Goal: Task Accomplishment & Management: Manage account settings

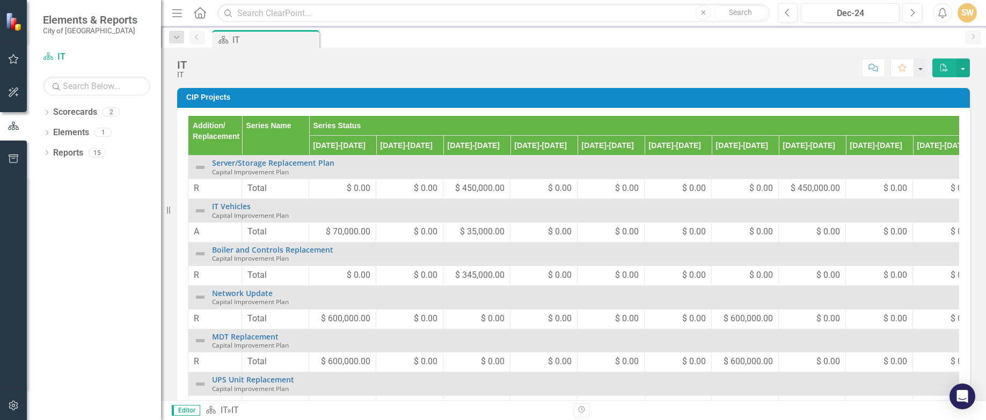
click at [467, 231] on span "$ 35,000.00" at bounding box center [482, 232] width 45 height 12
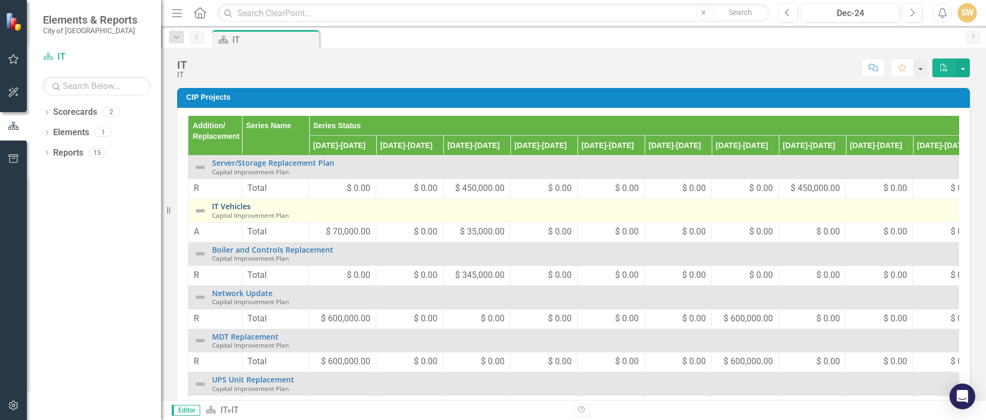
click at [229, 206] on link "IT Vehicles" at bounding box center [593, 206] width 762 height 8
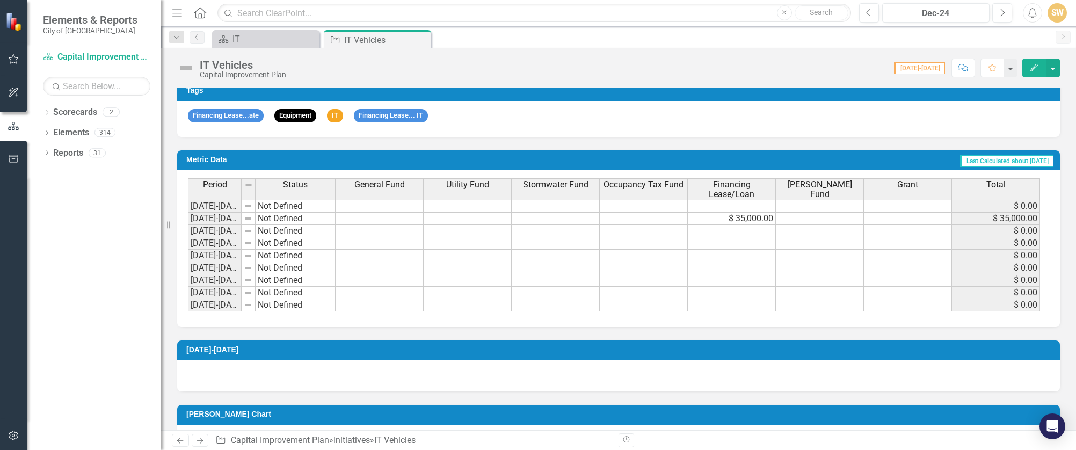
scroll to position [497, 0]
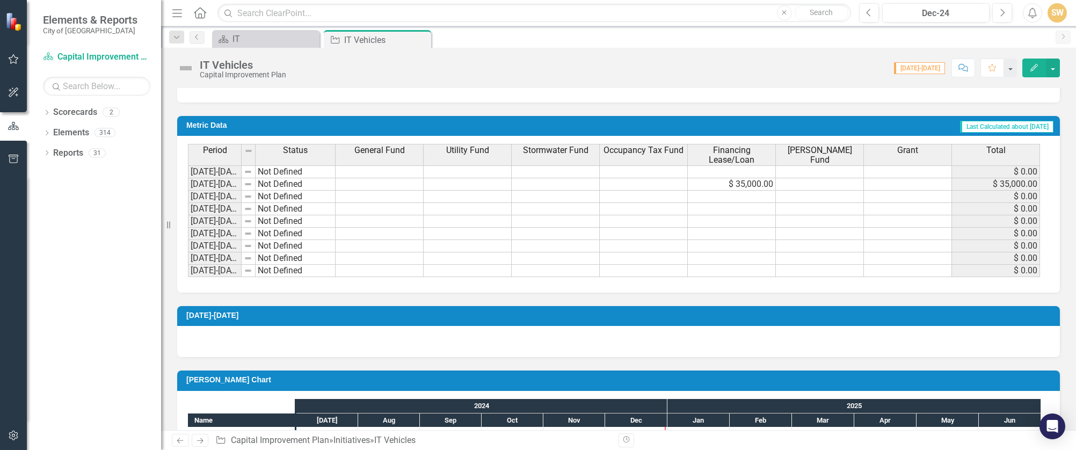
click at [744, 185] on td "$ 35,000.00" at bounding box center [732, 184] width 88 height 12
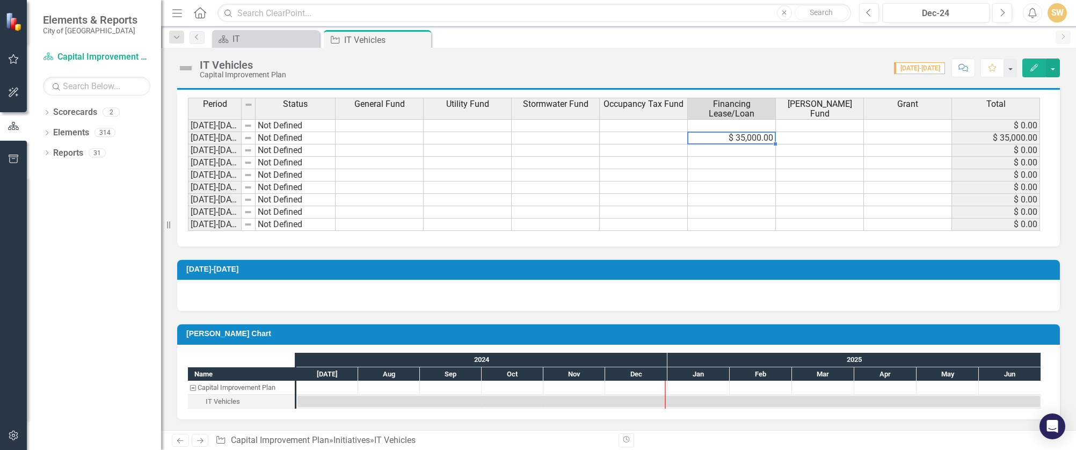
click at [736, 137] on td "$ 35,000.00" at bounding box center [732, 138] width 88 height 12
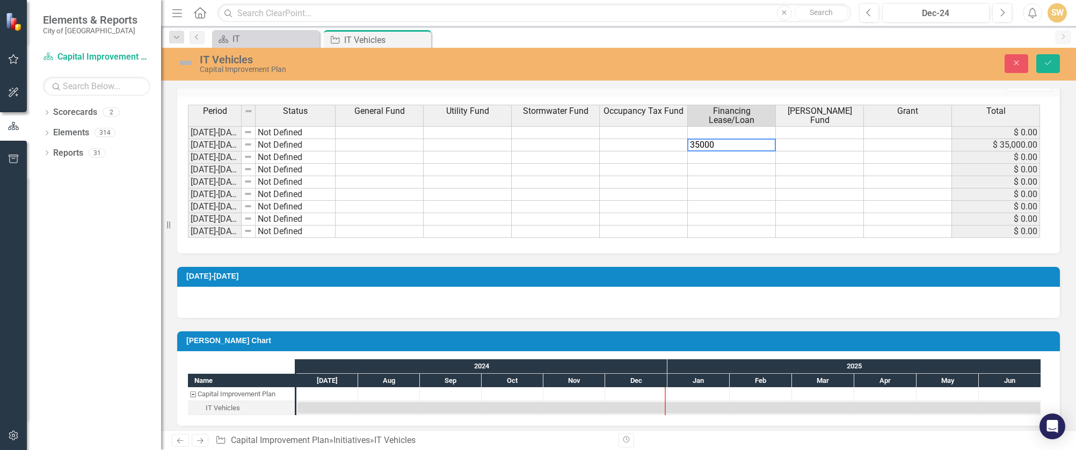
click at [747, 140] on textarea "35000" at bounding box center [731, 145] width 89 height 13
drag, startPoint x: 725, startPoint y: 145, endPoint x: 663, endPoint y: 143, distance: 61.8
click at [663, 143] on div "Period Status General Fund Utility Fund Stormwater Fund Occupancy Tax Fund Fina…" at bounding box center [614, 171] width 853 height 133
drag, startPoint x: 723, startPoint y: 145, endPoint x: 674, endPoint y: 145, distance: 48.3
click at [674, 145] on div "Period Status General Fund Utility Fund Stormwater Fund Occupancy Tax Fund Fina…" at bounding box center [614, 171] width 853 height 133
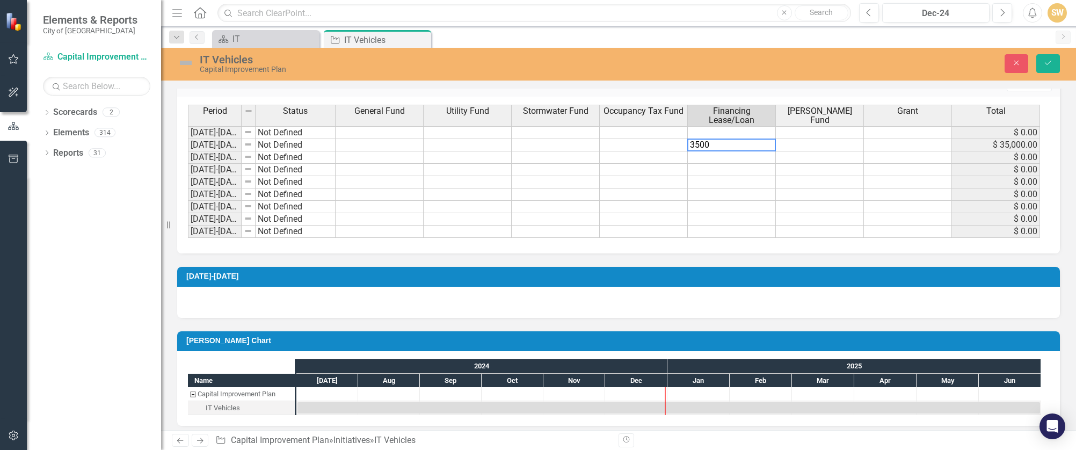
type textarea "35000"
click at [700, 144] on td "$ 35,000.00" at bounding box center [732, 145] width 88 height 12
click at [814, 68] on button "Save" at bounding box center [1048, 63] width 24 height 19
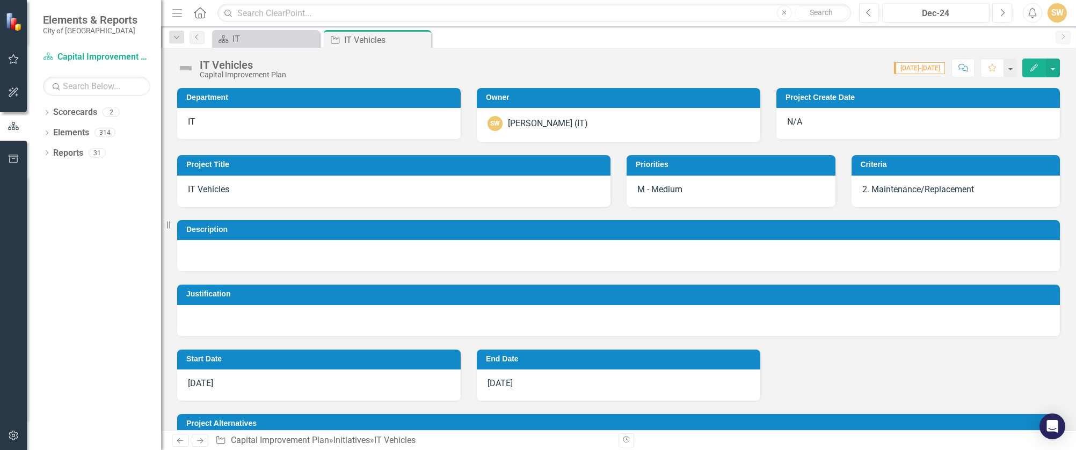
click at [325, 305] on div at bounding box center [618, 320] width 883 height 31
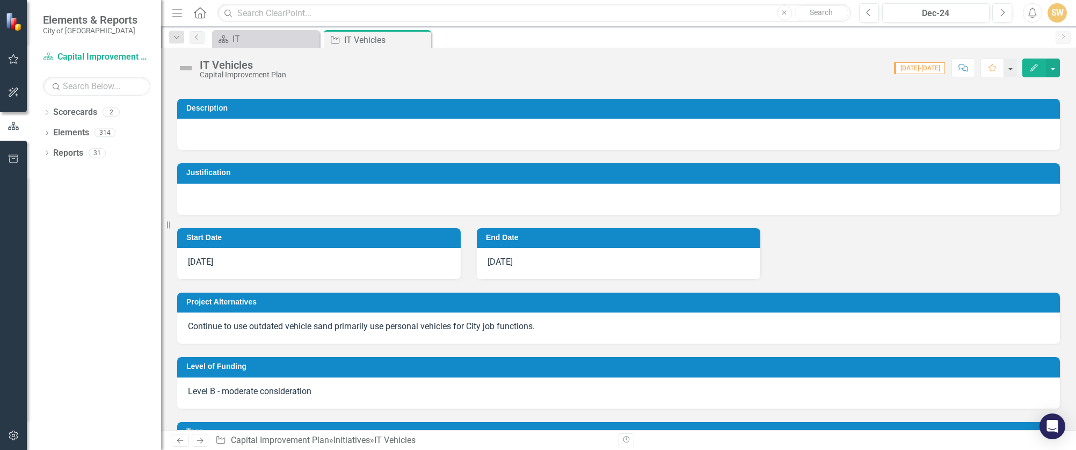
scroll to position [215, 0]
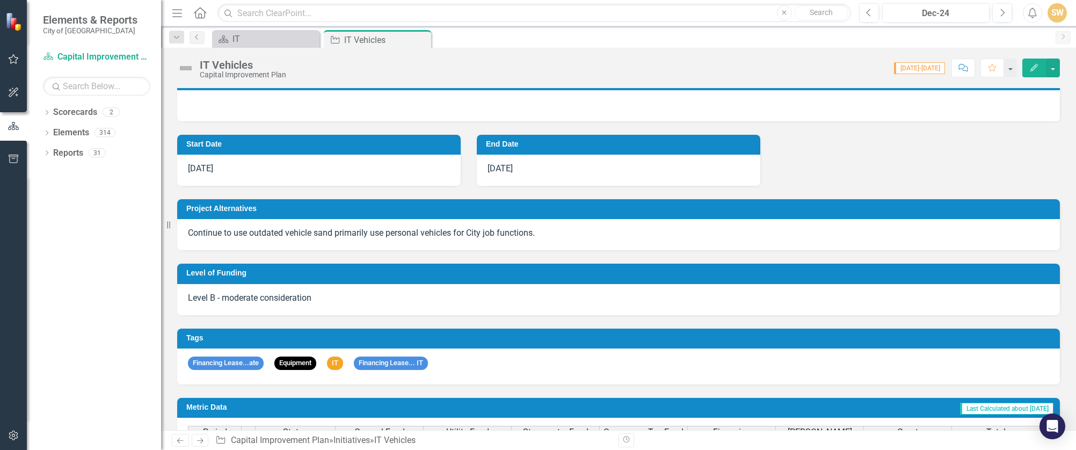
click at [272, 232] on p "Continue to use outdated vehicle sand primarily use personal vehicles for City …" at bounding box center [618, 233] width 861 height 12
click at [256, 233] on p "Continue to use outdated vehicle sand primarily use personal vehicles for City …" at bounding box center [618, 233] width 861 height 12
click at [256, 233] on div "Continue to use outdated vehicle sand primarily use personal vehicles for City …" at bounding box center [618, 234] width 883 height 31
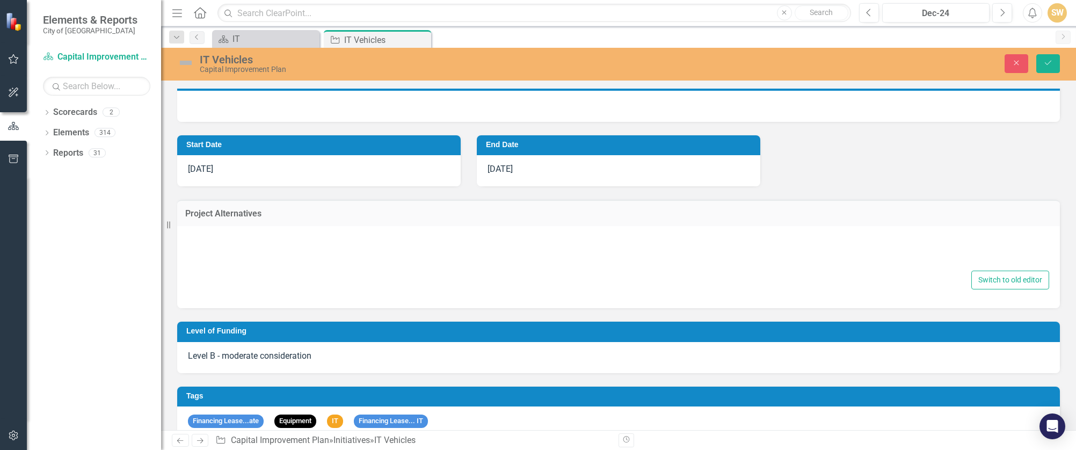
type textarea "<p>Continue to use outdated vehicle sand primarily use personal vehicles for Ci…"
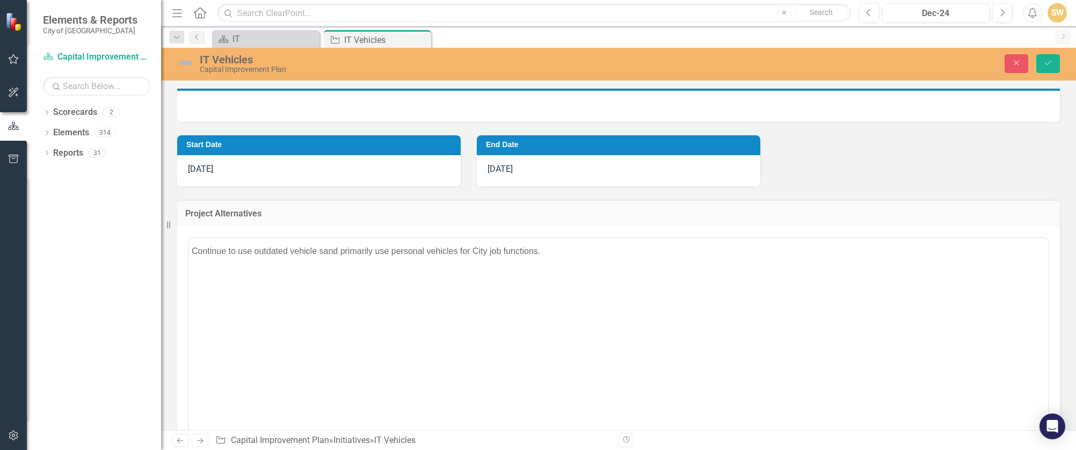
scroll to position [0, 0]
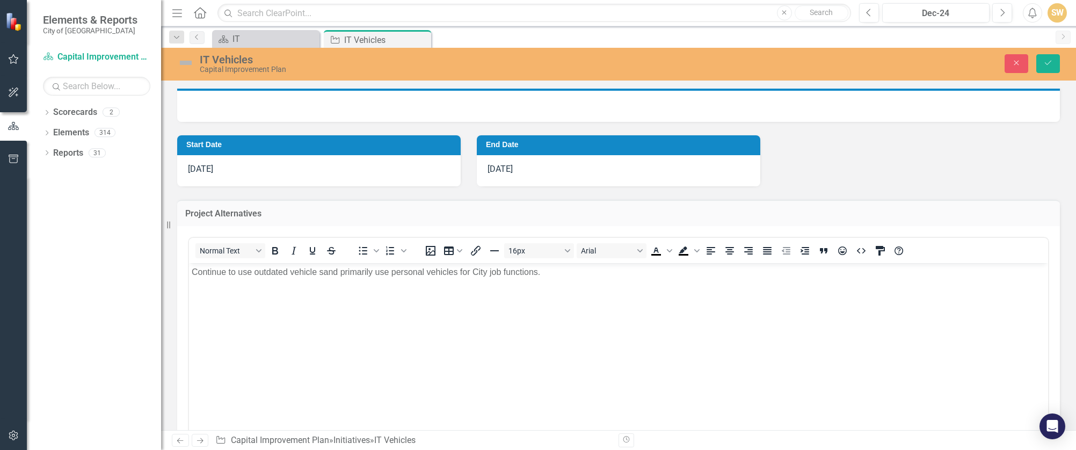
click at [354, 278] on body "Continue to use outdated vehicle sand primarily use personal vehicles for City …" at bounding box center [618, 343] width 859 height 161
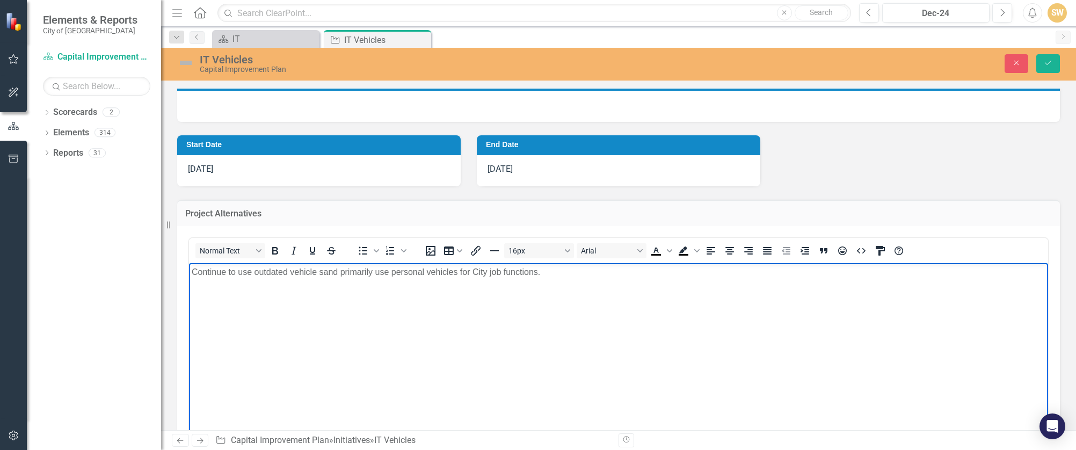
click at [323, 272] on p "Continue to use outdated vehicle sand primarily use personal vehicles for City …" at bounding box center [619, 271] width 854 height 13
click at [340, 298] on body "Continue to use outdated vehicles and primarily use personal vehicles for City …" at bounding box center [618, 343] width 859 height 161
click at [814, 63] on icon "Save" at bounding box center [1048, 63] width 10 height 8
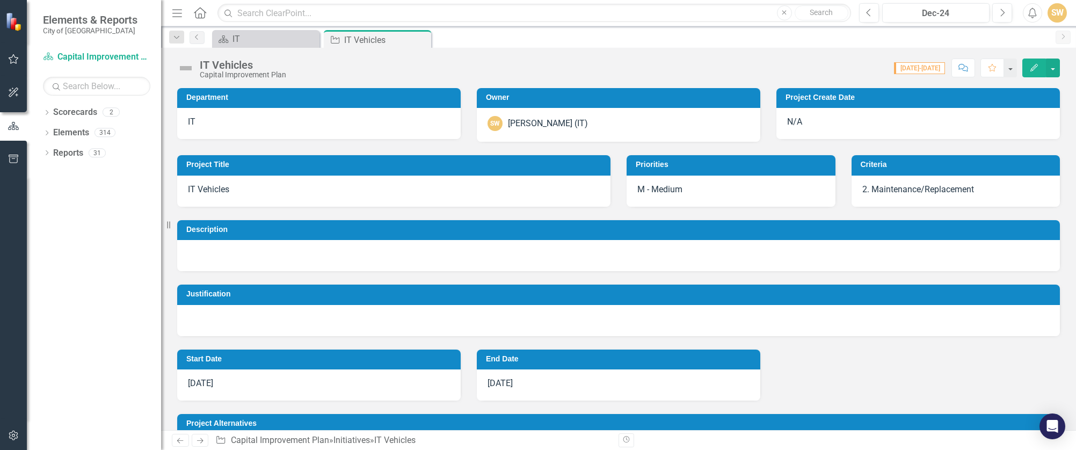
click at [203, 247] on div at bounding box center [618, 255] width 883 height 31
click at [210, 229] on h3 "Description" at bounding box center [620, 229] width 868 height 8
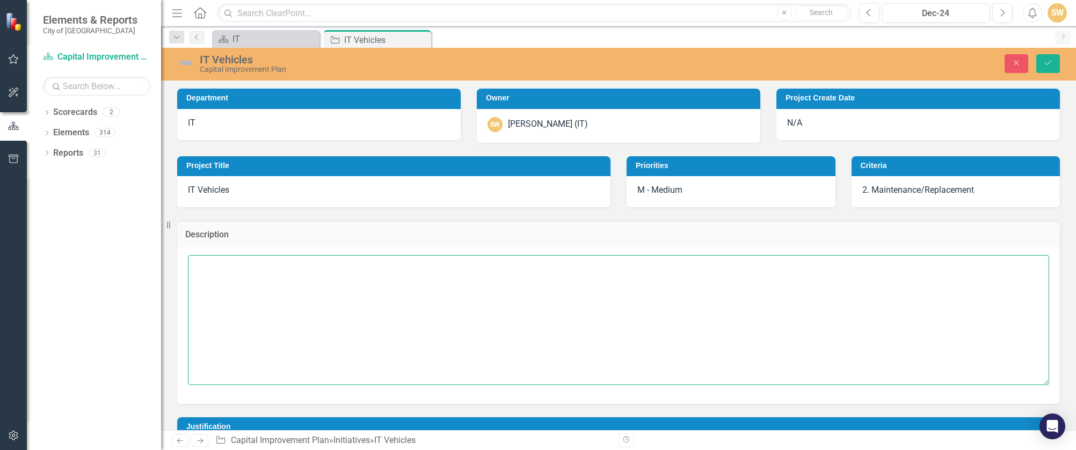
click at [212, 264] on textarea at bounding box center [618, 320] width 861 height 130
paste textarea "So please make sure that we start replacing these and or adding new ones. Make …"
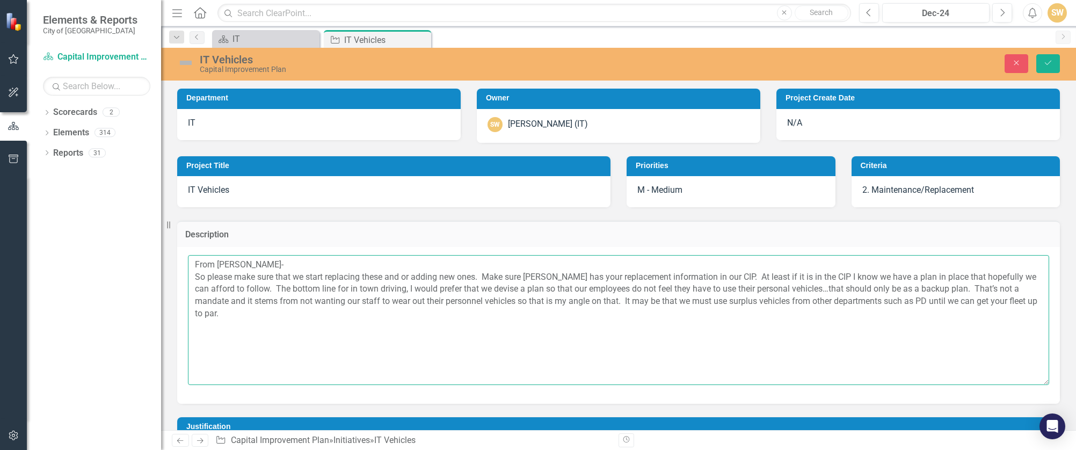
drag, startPoint x: 206, startPoint y: 278, endPoint x: 213, endPoint y: 276, distance: 7.3
click at [206, 278] on textarea "From [PERSON_NAME]- So please make sure that we start replacing these and or ad…" at bounding box center [618, 320] width 861 height 130
click at [235, 314] on textarea "From [PERSON_NAME]- "Please make sure that we start replacing these and or addi…" at bounding box center [618, 320] width 861 height 130
click at [195, 266] on textarea "From [PERSON_NAME]- "Please make sure that we start replacing these and or addi…" at bounding box center [618, 320] width 861 height 130
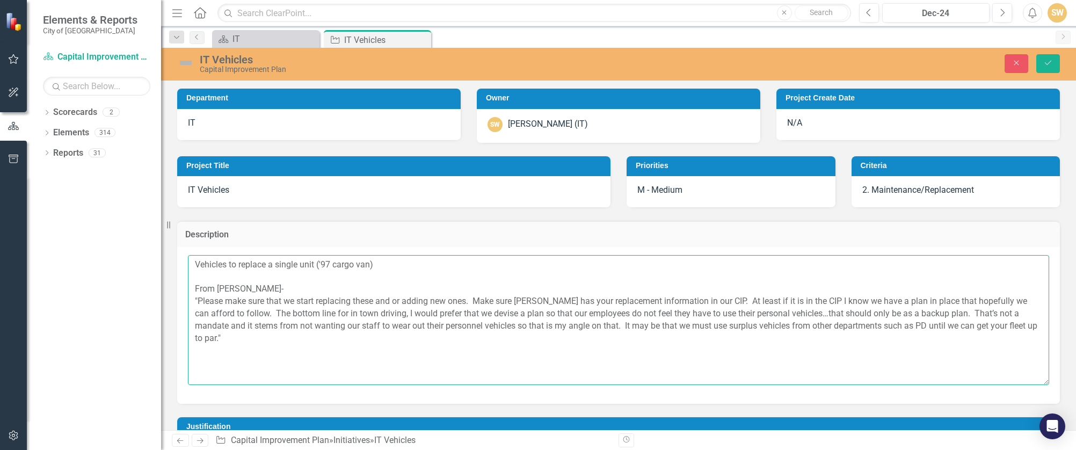
click at [379, 264] on textarea "Vehicles to replace a single unit ('97 cargo van) From [PERSON_NAME]- "Please m…" at bounding box center [618, 320] width 861 height 130
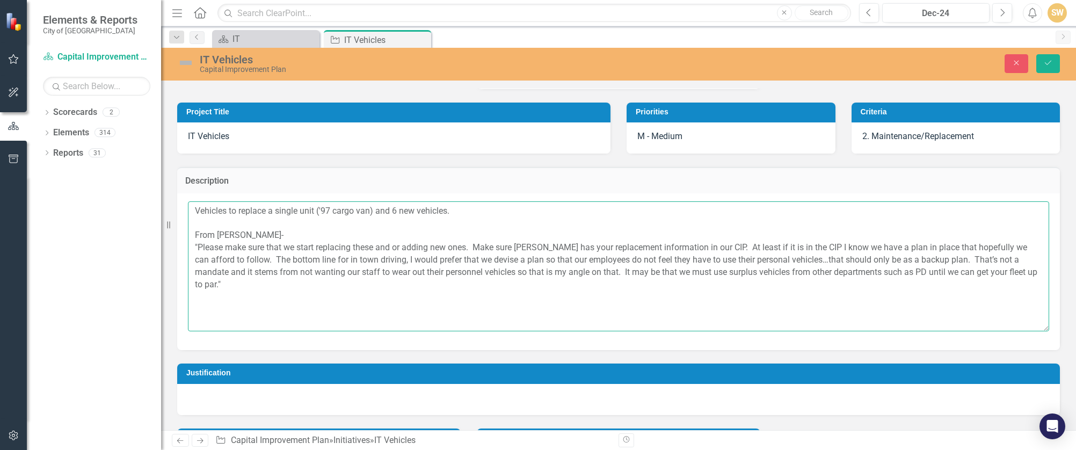
scroll to position [228, 0]
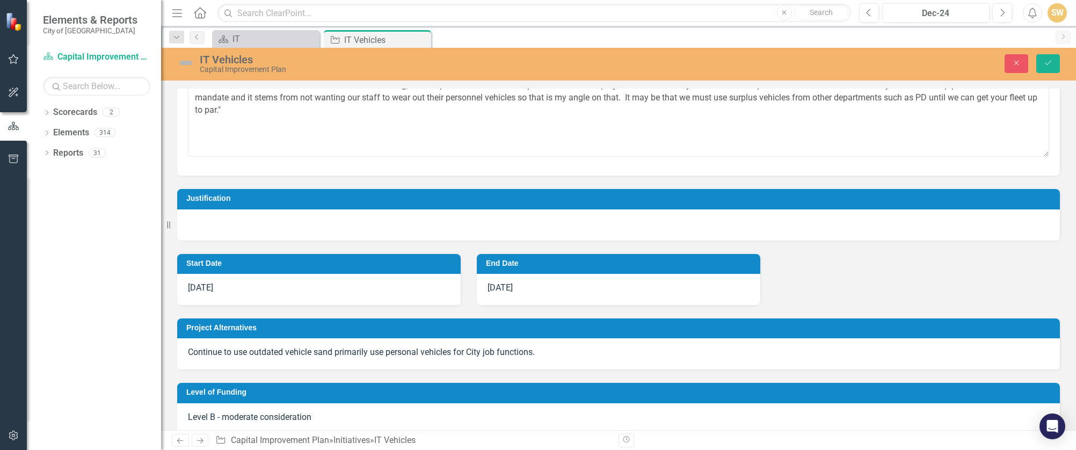
click at [314, 225] on div at bounding box center [618, 224] width 883 height 31
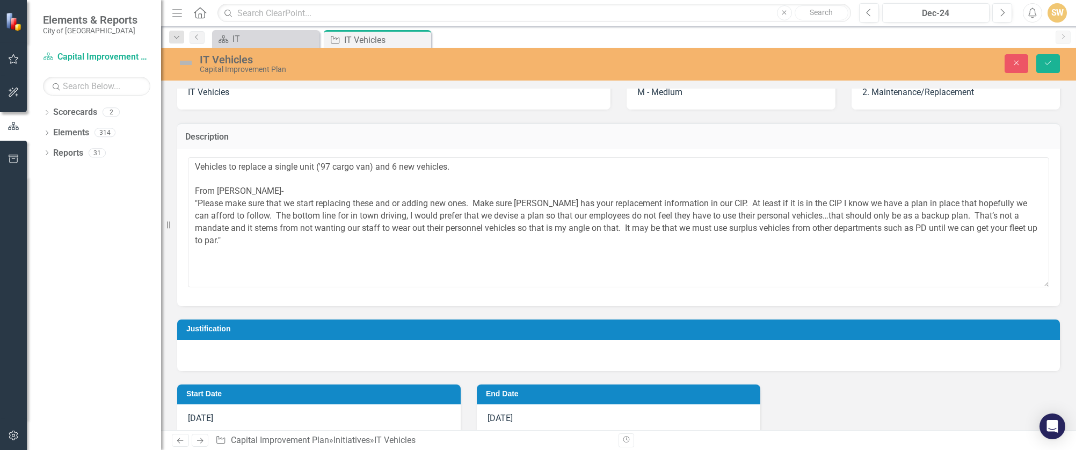
scroll to position [67, 0]
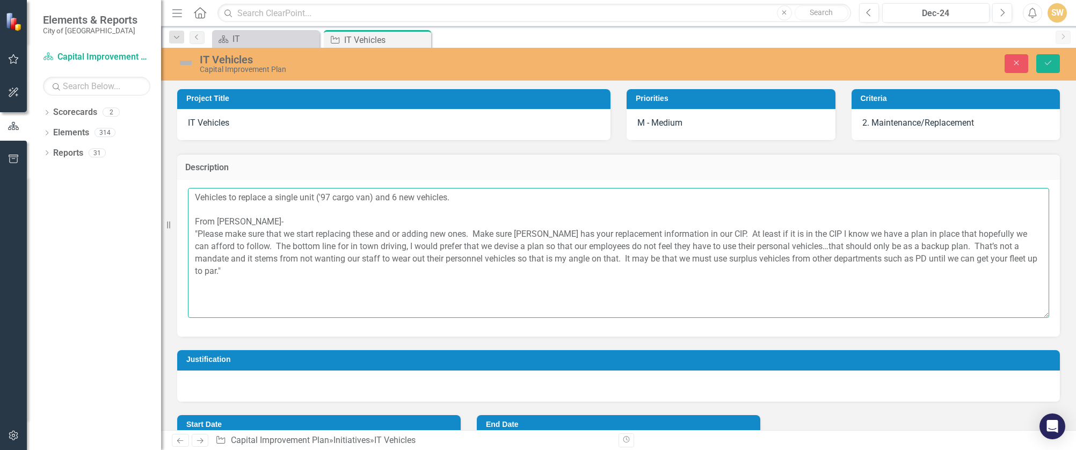
drag, startPoint x: 235, startPoint y: 272, endPoint x: 194, endPoint y: 224, distance: 62.4
click at [194, 224] on textarea "Vehicles to replace a single unit ('97 cargo van) and 6 new vehicles. From [PER…" at bounding box center [618, 253] width 861 height 130
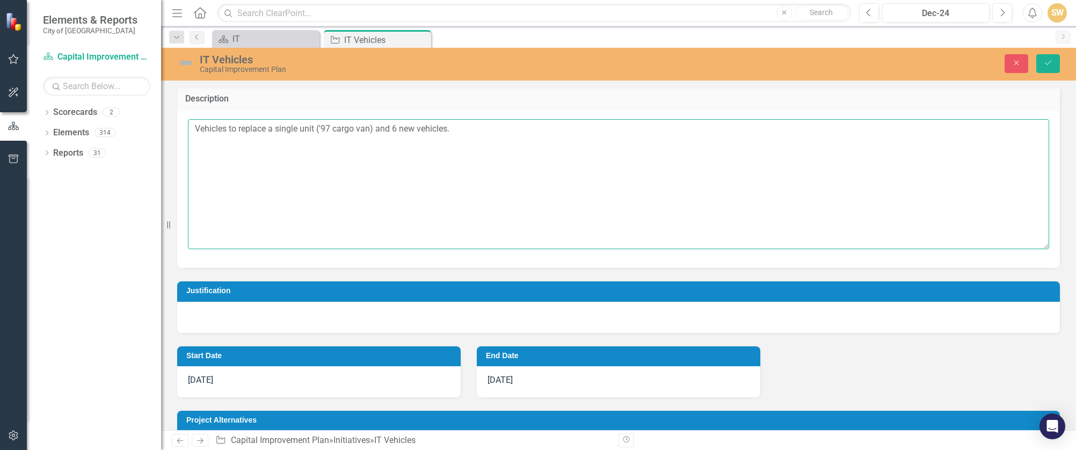
scroll to position [134, 0]
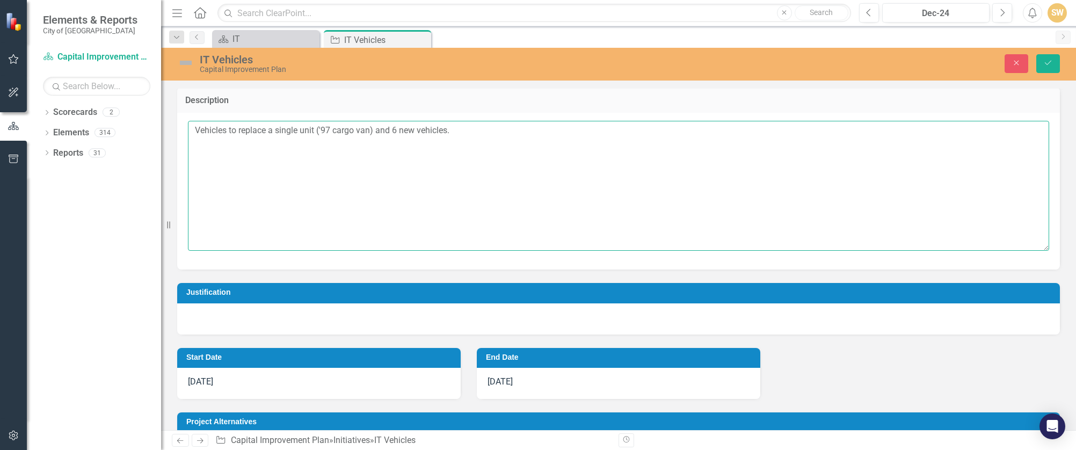
type textarea "Vehicles to replace a single unit ('97 cargo van) and 6 new vehicles."
click at [212, 294] on h3 "Justification" at bounding box center [620, 292] width 868 height 8
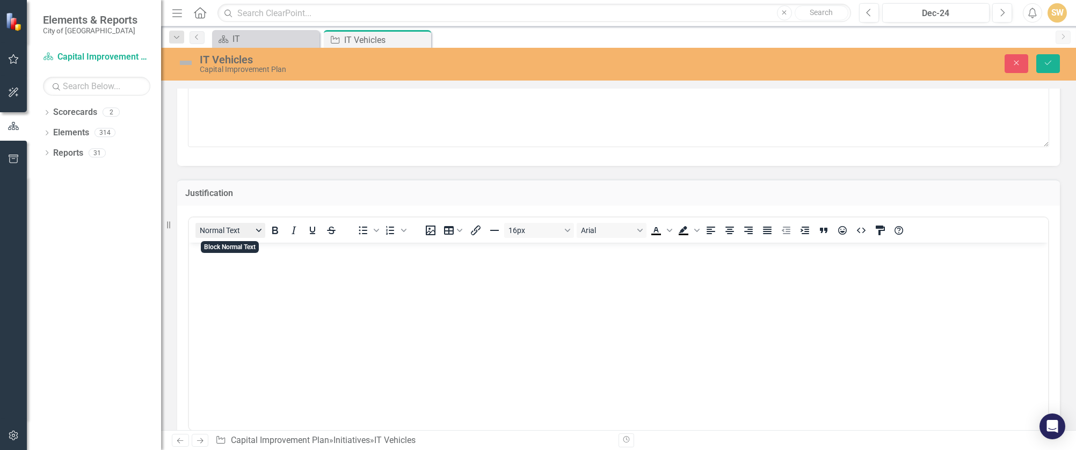
scroll to position [242, 0]
click at [223, 293] on body "Rich Text Area. Press ALT-0 for help." at bounding box center [618, 318] width 859 height 161
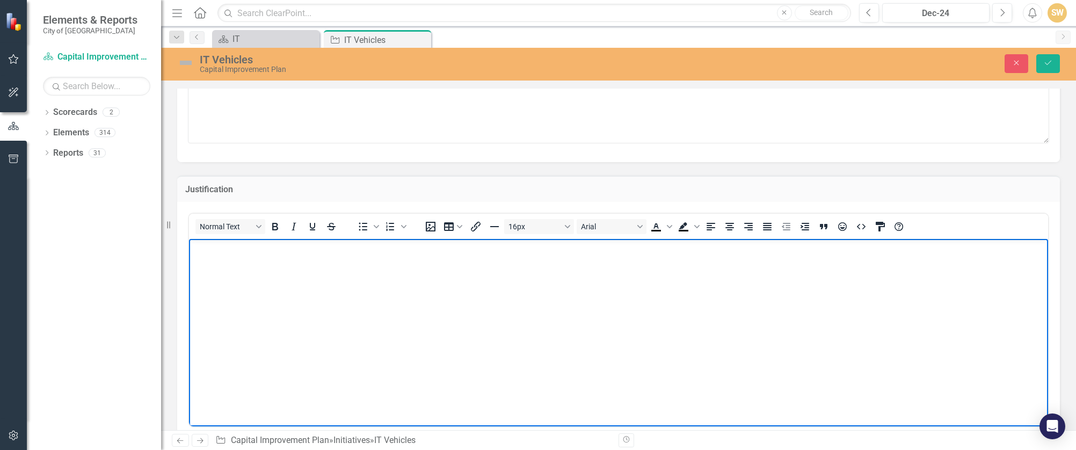
paste body "Rich Text Area. Press ALT-0 for help."
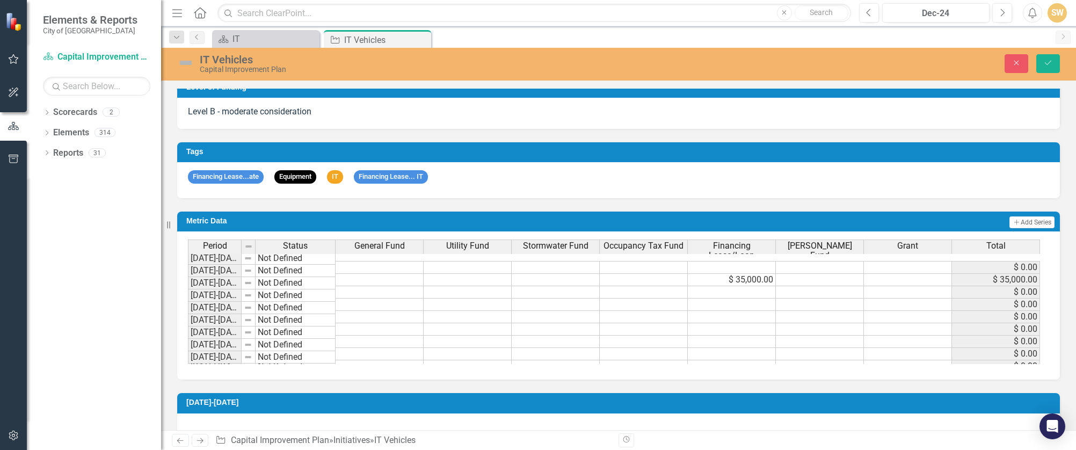
scroll to position [819, 0]
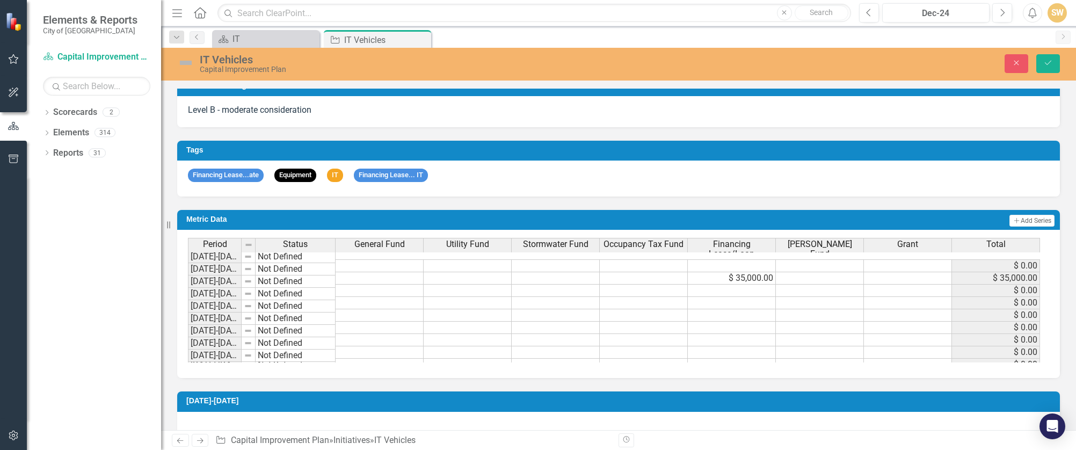
click at [742, 272] on td "$ 35,000.00" at bounding box center [732, 278] width 88 height 12
click at [734, 272] on td "$ 35,000.00" at bounding box center [732, 278] width 88 height 12
type textarea "35000"
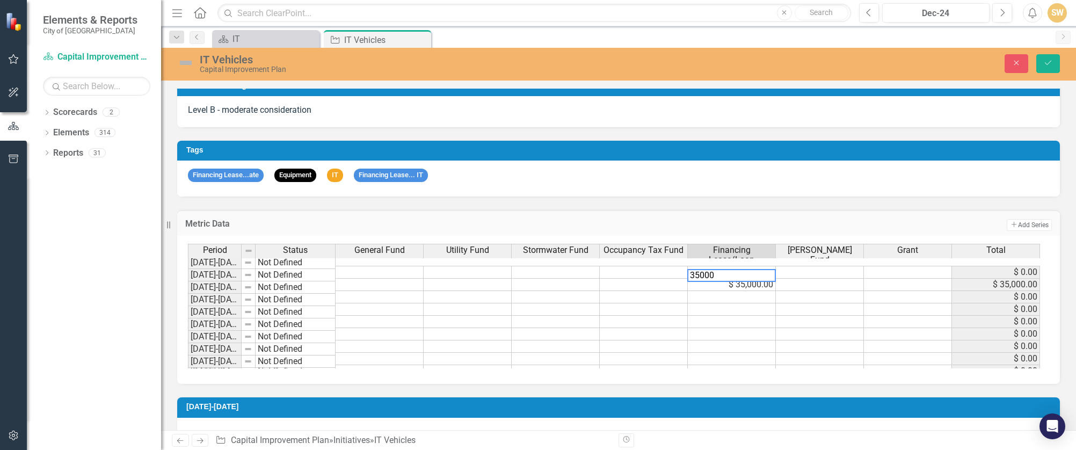
drag, startPoint x: 724, startPoint y: 275, endPoint x: 672, endPoint y: 274, distance: 52.1
click at [672, 274] on div "Period Status General Fund Utility Fund Stormwater Fund Occupancy Tax Fund Fina…" at bounding box center [614, 306] width 853 height 125
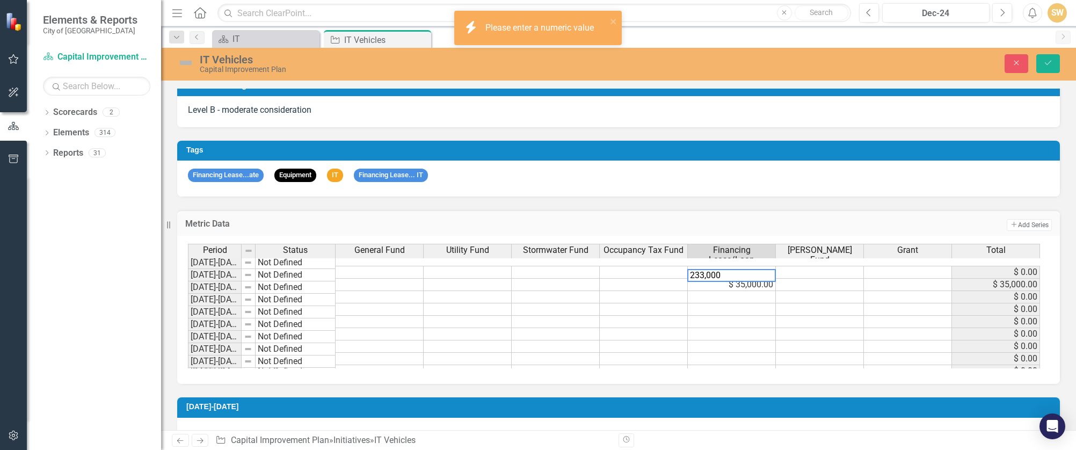
click at [737, 273] on textarea "233,000" at bounding box center [731, 275] width 89 height 13
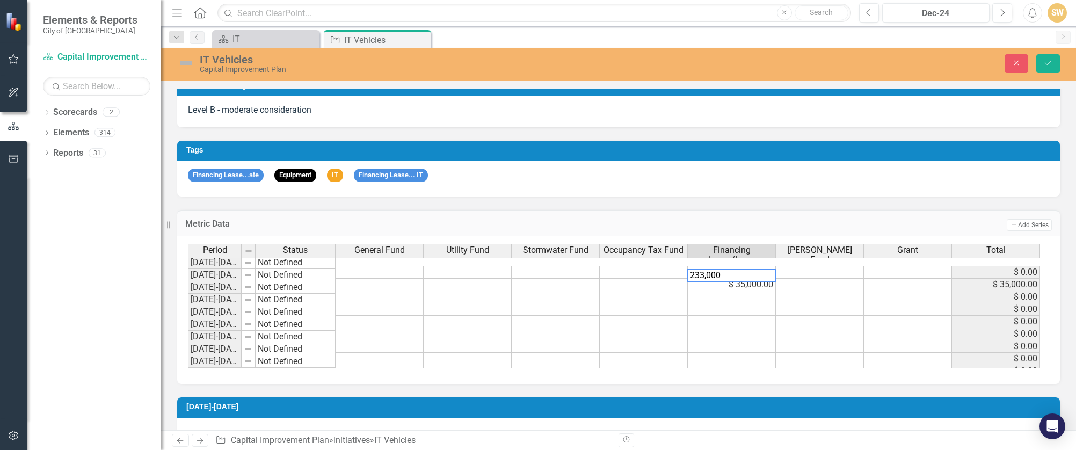
click at [710, 278] on textarea "233,000" at bounding box center [731, 275] width 89 height 13
type textarea "235000"
click at [761, 291] on td at bounding box center [732, 297] width 88 height 12
click at [814, 65] on icon "Save" at bounding box center [1048, 63] width 10 height 8
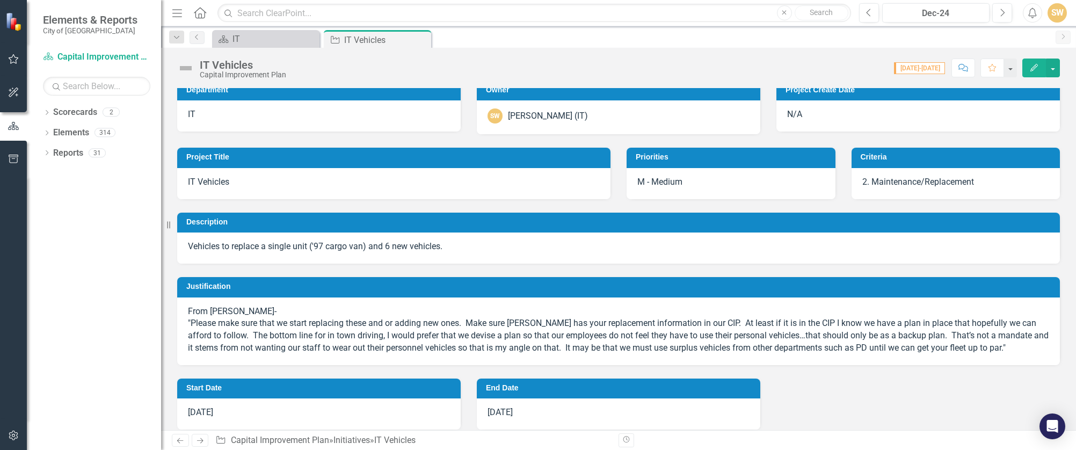
scroll to position [0, 0]
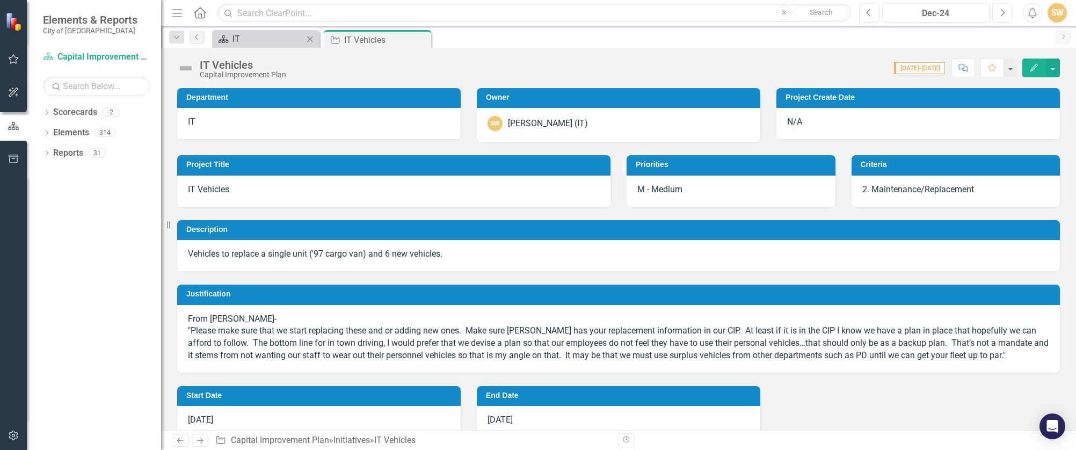
click at [250, 44] on div "IT" at bounding box center [267, 38] width 71 height 13
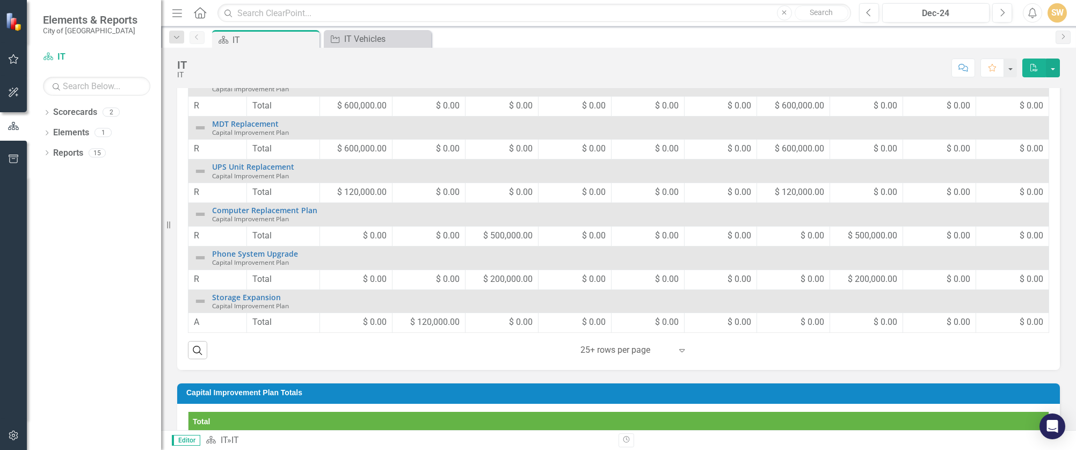
scroll to position [65, 0]
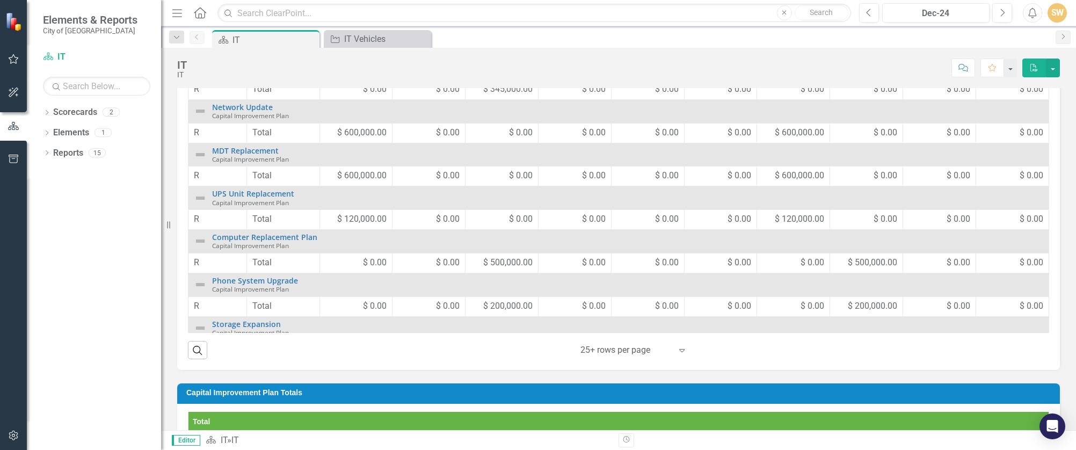
click at [485, 264] on span "$ 500,000.00" at bounding box center [507, 263] width 49 height 12
click at [487, 263] on span "$ 500,000.00" at bounding box center [507, 263] width 49 height 12
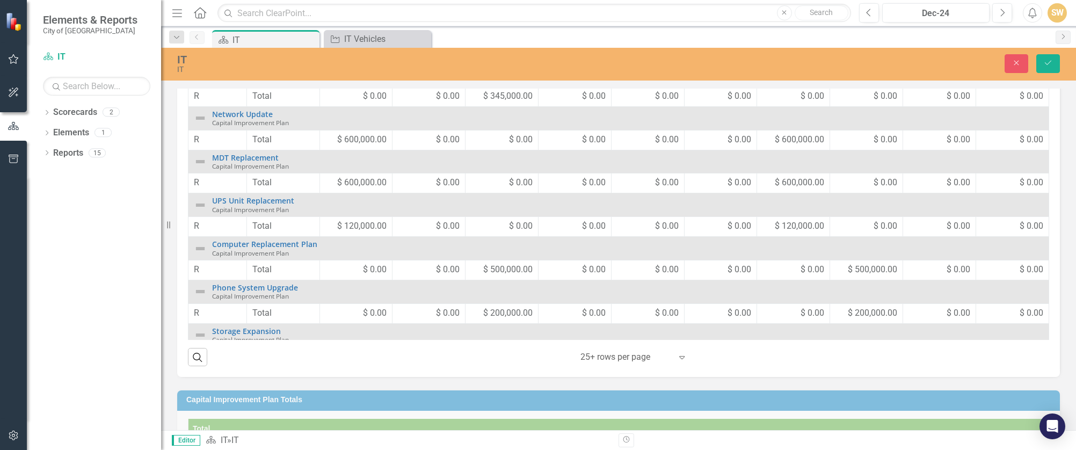
scroll to position [127, 0]
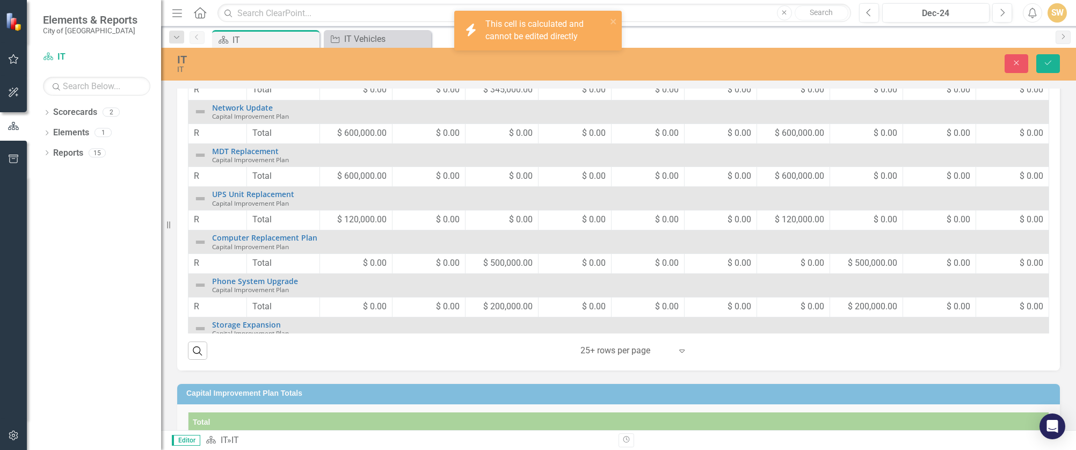
click at [487, 263] on span "$ 500,000.00" at bounding box center [507, 263] width 49 height 12
click at [497, 262] on span "$ 500,000.00" at bounding box center [507, 263] width 49 height 12
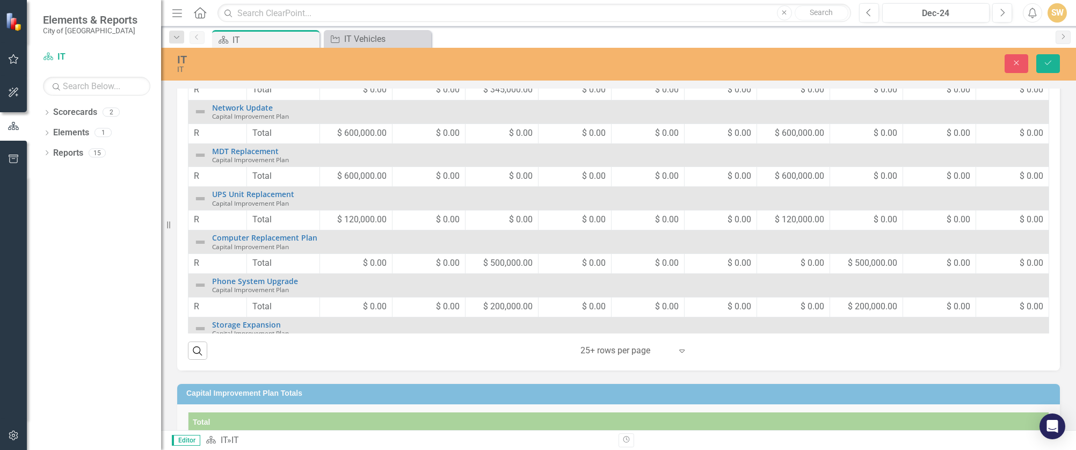
click at [497, 262] on span "$ 500,000.00" at bounding box center [507, 263] width 49 height 12
click at [499, 263] on span "$ 500,000.00" at bounding box center [507, 263] width 49 height 12
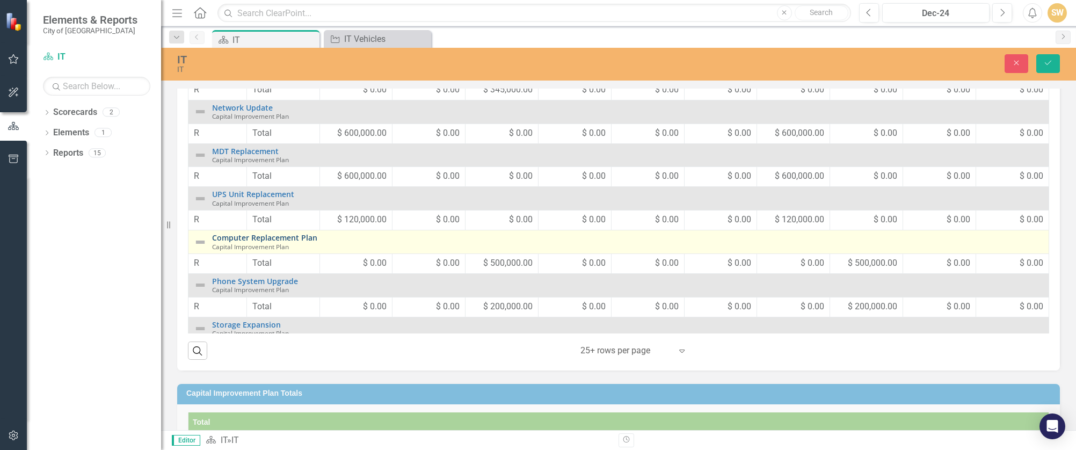
click at [286, 238] on link "Computer Replacement Plan" at bounding box center [627, 238] width 831 height 8
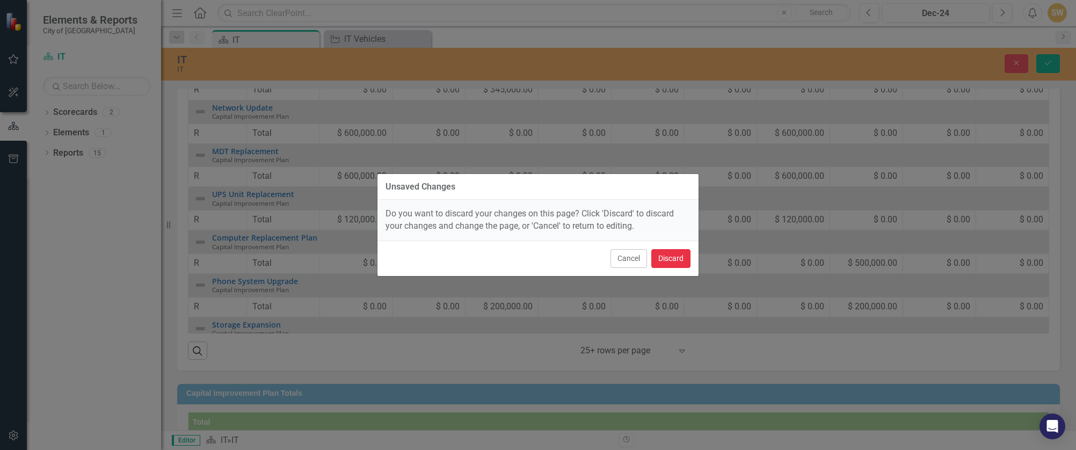
click at [666, 259] on button "Discard" at bounding box center [670, 258] width 39 height 19
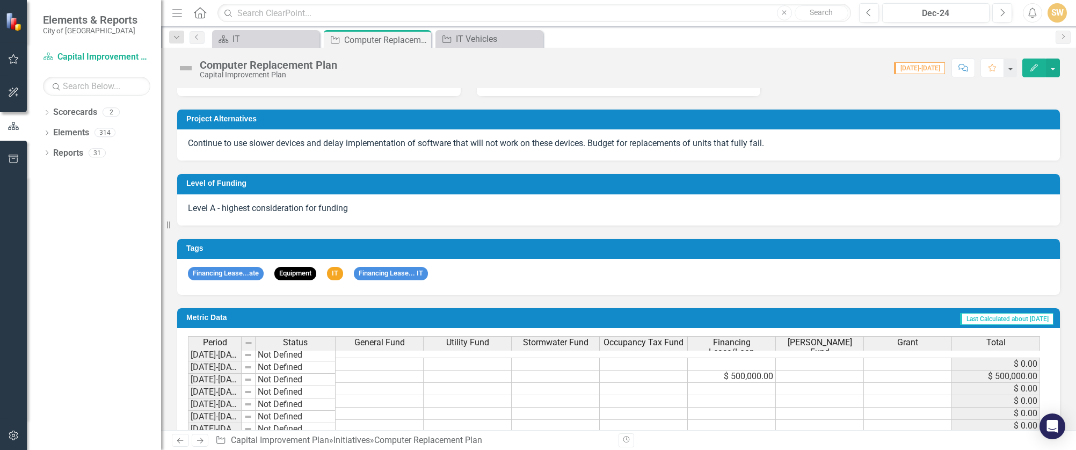
scroll to position [389, 0]
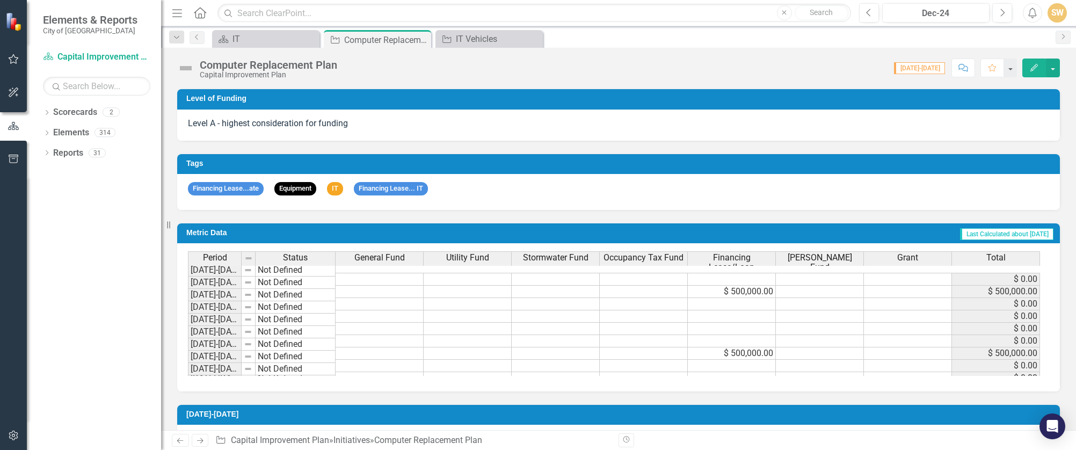
click at [734, 286] on td "$ 500,000.00" at bounding box center [732, 292] width 88 height 12
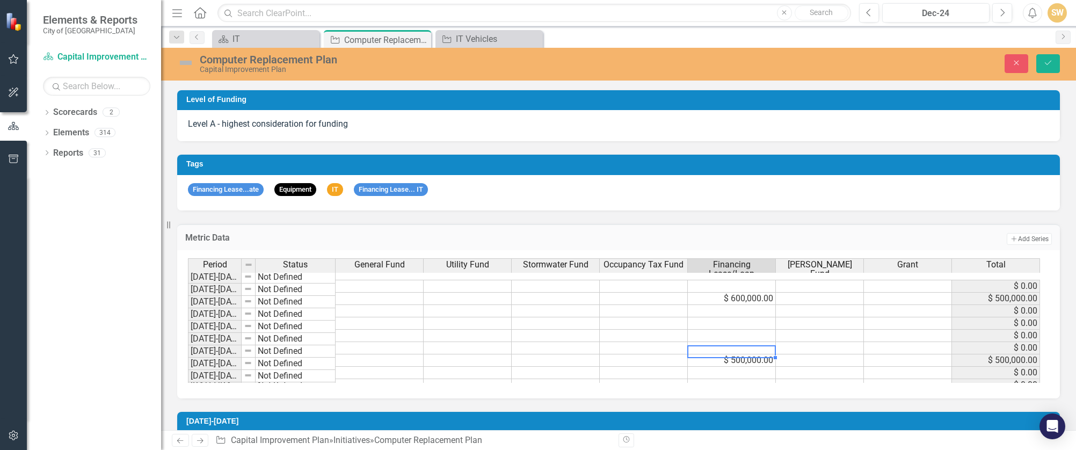
click at [737, 355] on td "$ 500,000.00" at bounding box center [732, 360] width 88 height 12
type textarea "0"
click at [731, 348] on textarea "600000" at bounding box center [731, 351] width 89 height 13
type textarea "600000"
click at [732, 342] on td at bounding box center [732, 348] width 88 height 12
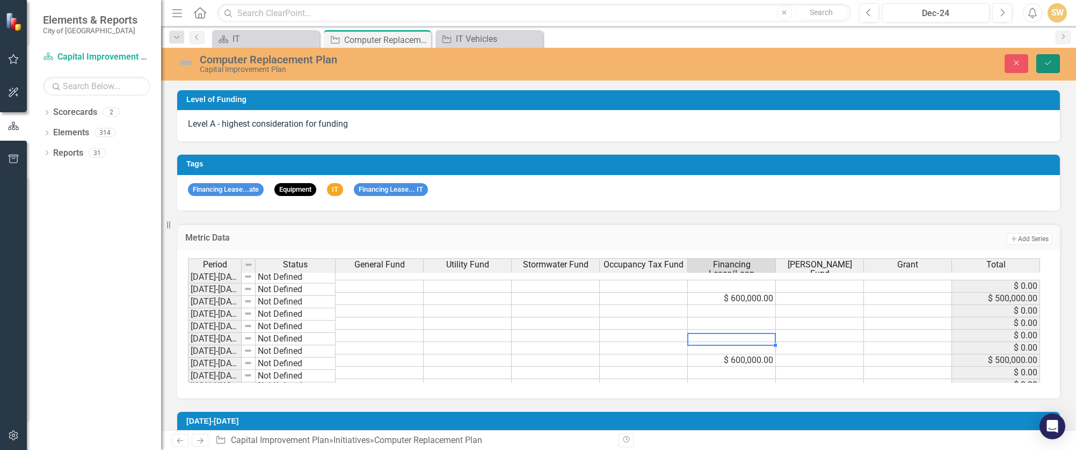
click at [814, 62] on icon "Save" at bounding box center [1048, 63] width 10 height 8
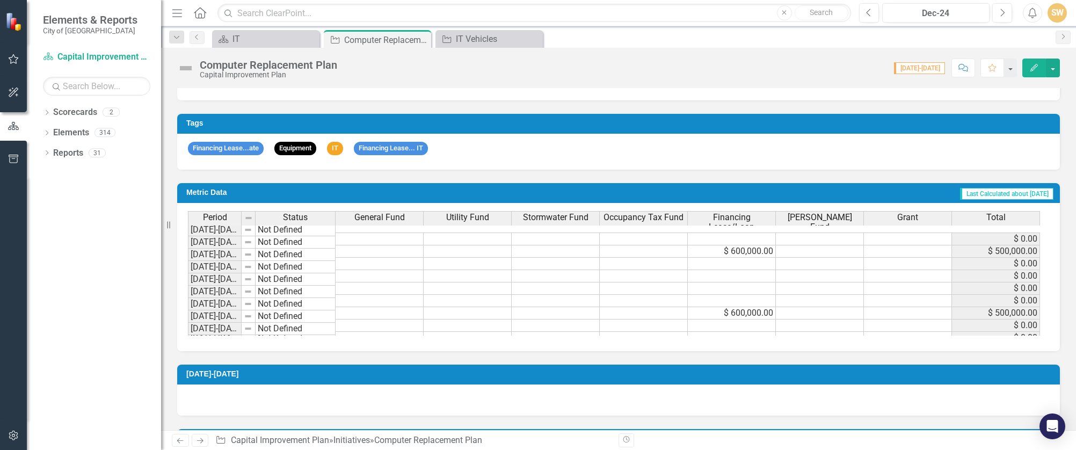
scroll to position [0, 0]
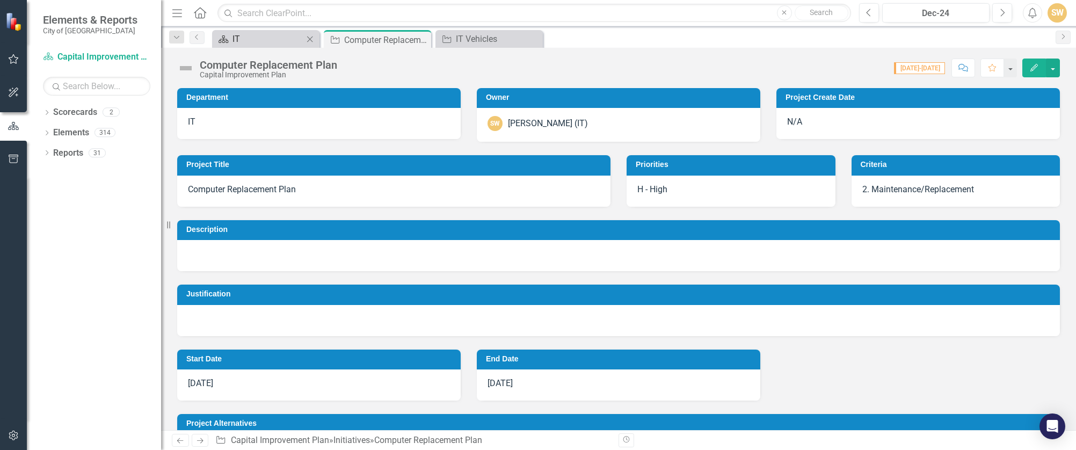
click at [263, 42] on div "IT" at bounding box center [267, 38] width 71 height 13
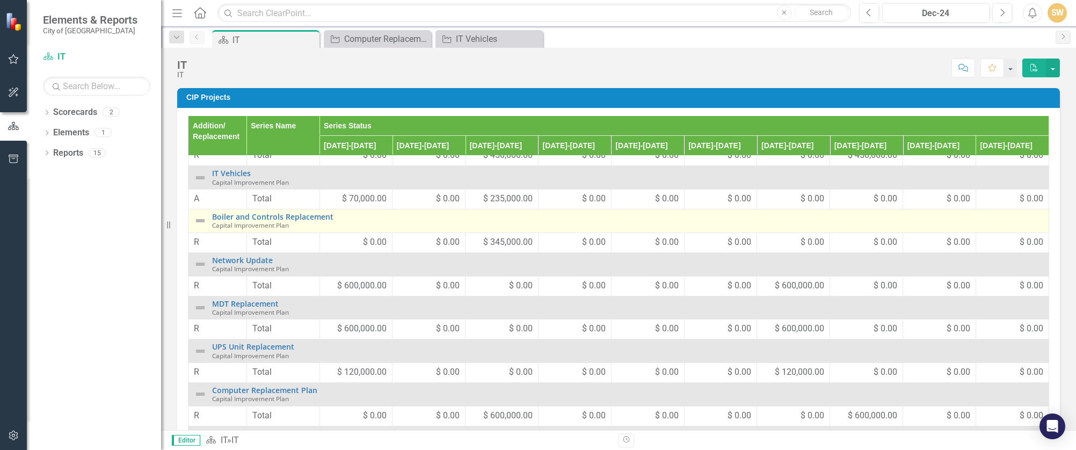
scroll to position [25, 0]
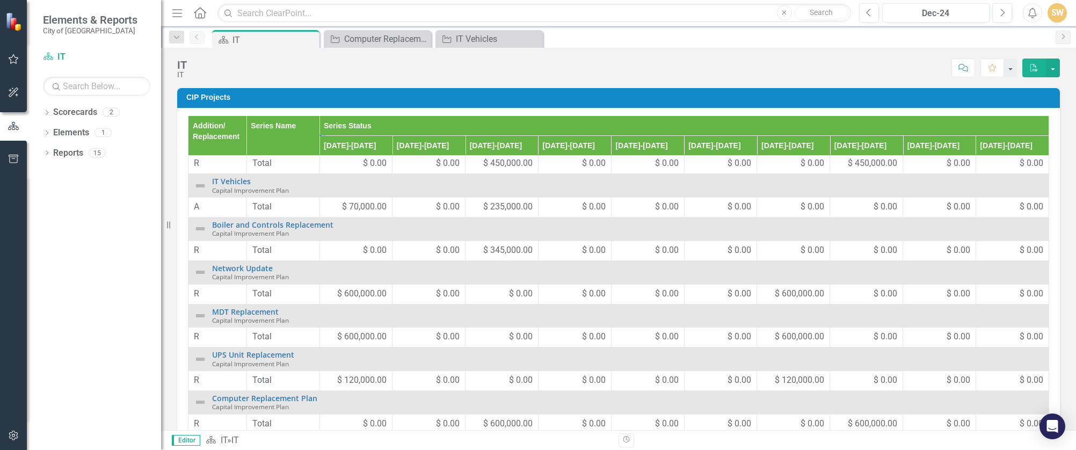
click at [259, 71] on div "Score: N/A Dec-24 Completed Comment Favorite PDF" at bounding box center [626, 68] width 868 height 18
click at [418, 37] on icon "Close" at bounding box center [421, 39] width 11 height 9
click at [421, 37] on icon "Close" at bounding box center [421, 39] width 11 height 9
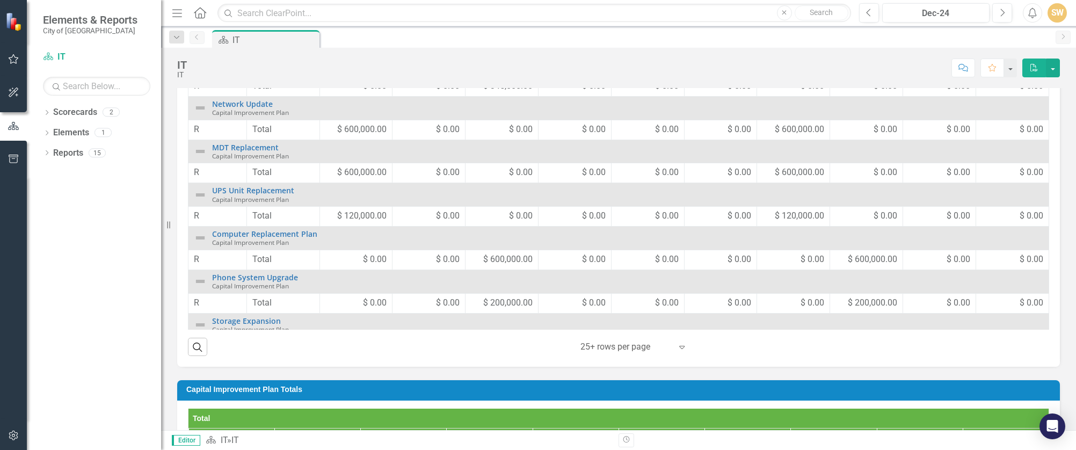
scroll to position [188, 0]
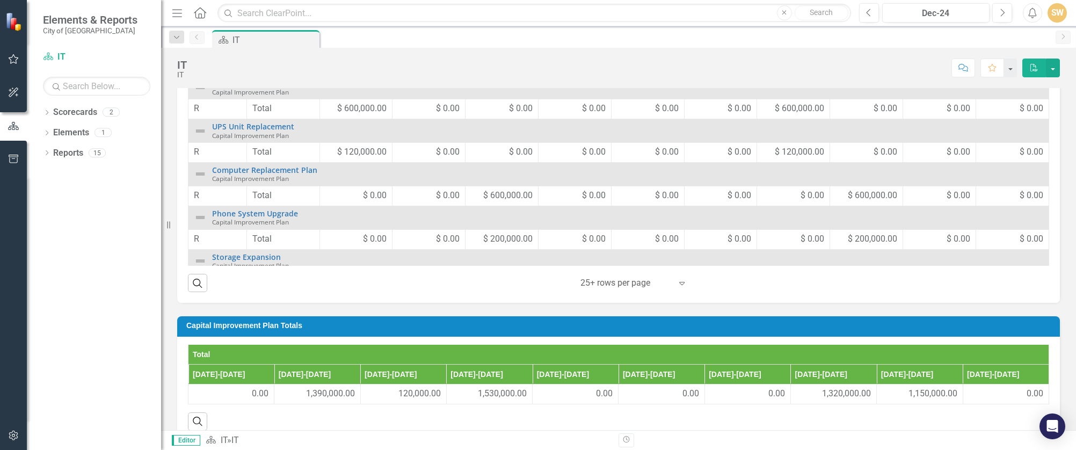
click at [682, 282] on icon "Expand" at bounding box center [681, 283] width 11 height 9
drag, startPoint x: 409, startPoint y: 273, endPoint x: 404, endPoint y: 270, distance: 6.3
click at [408, 274] on div "Search ‹ Previous 1 (current) › Next 25+ rows per page Expand" at bounding box center [618, 279] width 861 height 26
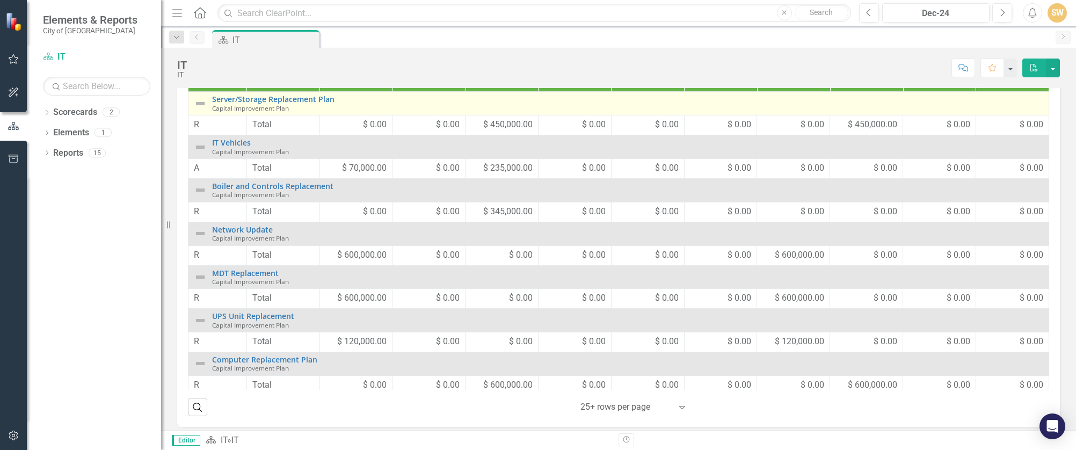
scroll to position [54, 0]
